Goal: Find contact information: Find contact information

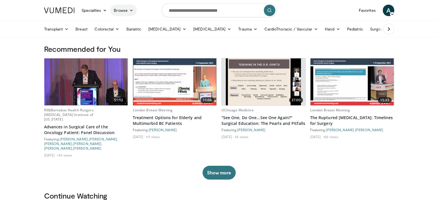
click at [130, 12] on icon at bounding box center [131, 10] width 4 height 4
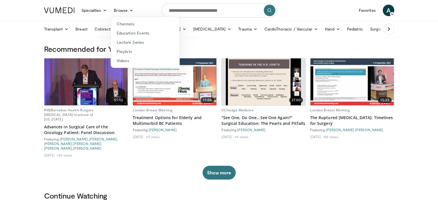
click at [148, 8] on nav "Specialties Adult & Family Medicine Allergy, Asthma, Immunology Anesthesiology …" at bounding box center [219, 10] width 357 height 21
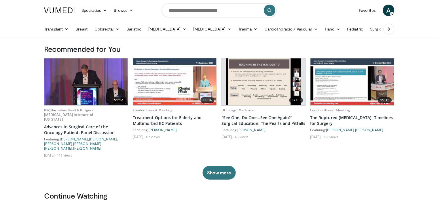
click at [313, 15] on nav "Specialties Adult & Family Medicine Allergy, Asthma, Immunology Anesthesiology …" at bounding box center [219, 10] width 357 height 21
click at [391, 14] on icon at bounding box center [392, 14] width 4 height 4
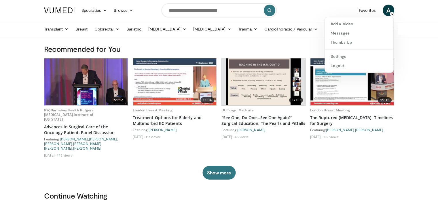
click at [416, 15] on header "Specialties Adult & Family Medicine Allergy, Asthma, Immunology Anesthesiology …" at bounding box center [219, 18] width 438 height 37
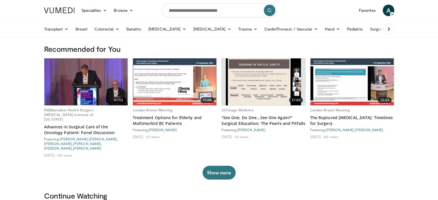
click at [391, 11] on span "A" at bounding box center [388, 11] width 12 height 12
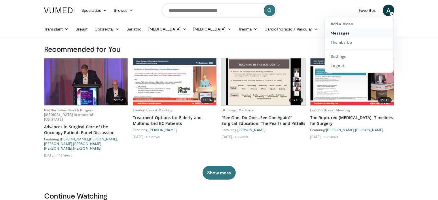
click at [367, 36] on link "Messages" at bounding box center [359, 32] width 68 height 9
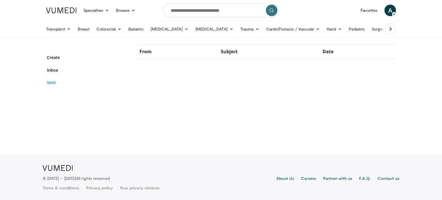
click at [52, 81] on link "Sent" at bounding box center [87, 82] width 81 height 6
click at [345, 30] on link "Pediatric" at bounding box center [356, 29] width 23 height 12
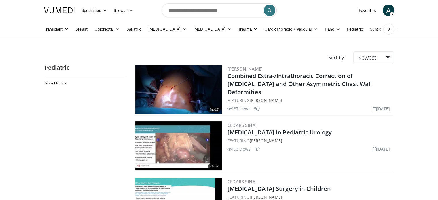
click at [255, 98] on link "Timur Tarhan" at bounding box center [265, 100] width 33 height 5
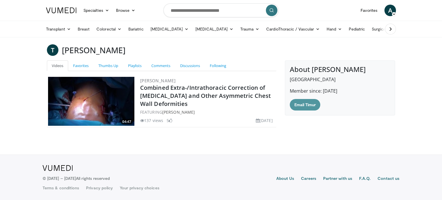
click at [302, 110] on link "Email Timur" at bounding box center [305, 105] width 31 height 12
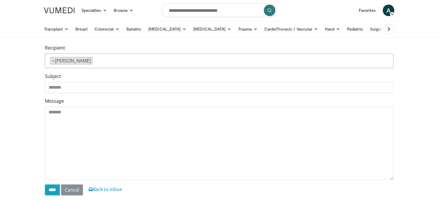
click at [402, 63] on body "Specialties Adult & Family Medicine Allergy, [MEDICAL_DATA], Immunology Anesthe…" at bounding box center [219, 128] width 438 height 257
click at [383, 39] on body "Specialties Adult & Family Medicine Allergy, [MEDICAL_DATA], Immunology Anesthe…" at bounding box center [219, 128] width 438 height 257
click at [406, 56] on body "Specialties Adult & Family Medicine Allergy, [MEDICAL_DATA], Immunology Anesthe…" at bounding box center [219, 128] width 438 height 257
